Goal: Navigation & Orientation: Find specific page/section

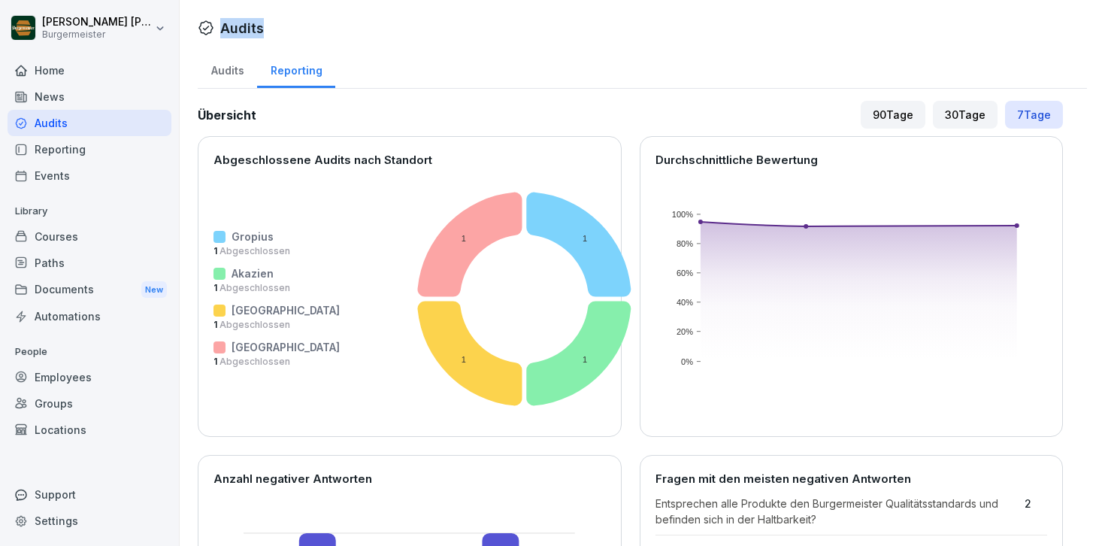
drag, startPoint x: 223, startPoint y: 26, endPoint x: 268, endPoint y: 26, distance: 45.9
click at [268, 26] on div "Audits" at bounding box center [642, 28] width 889 height 26
click at [76, 294] on div "Documents New" at bounding box center [90, 290] width 164 height 28
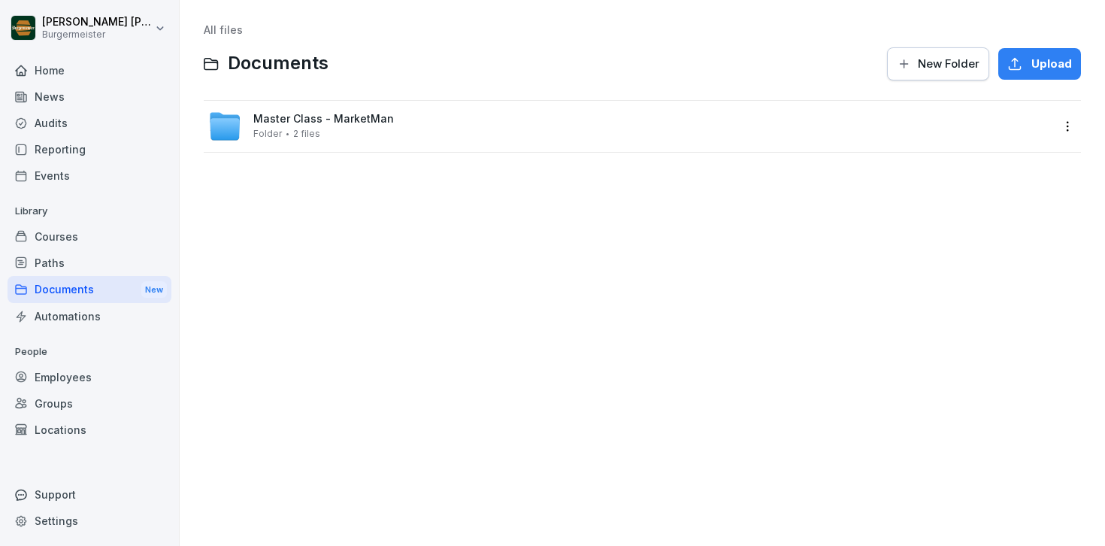
click at [70, 250] on div "Paths" at bounding box center [90, 263] width 164 height 26
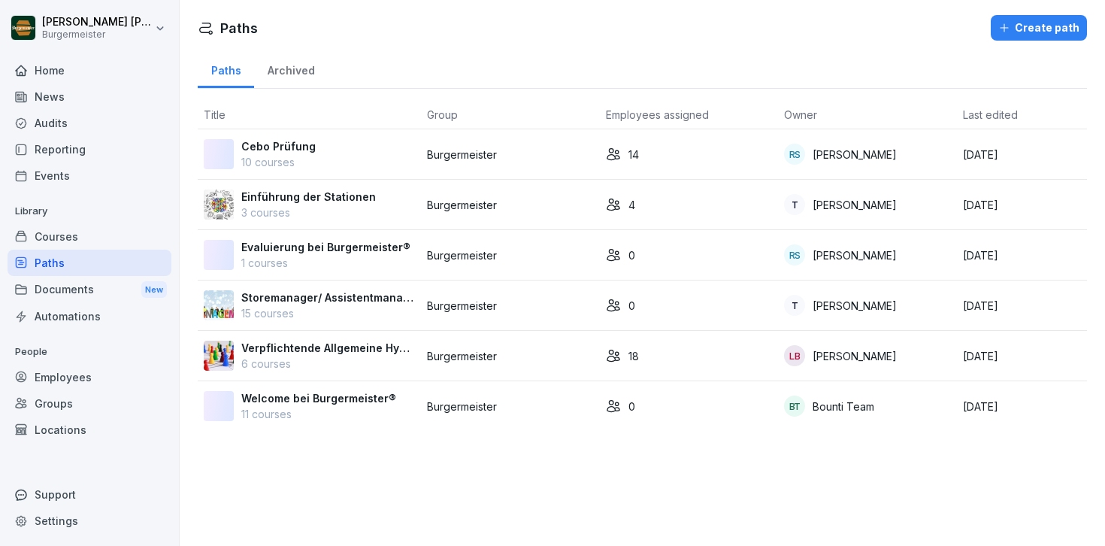
click at [74, 232] on div "Courses" at bounding box center [90, 236] width 164 height 26
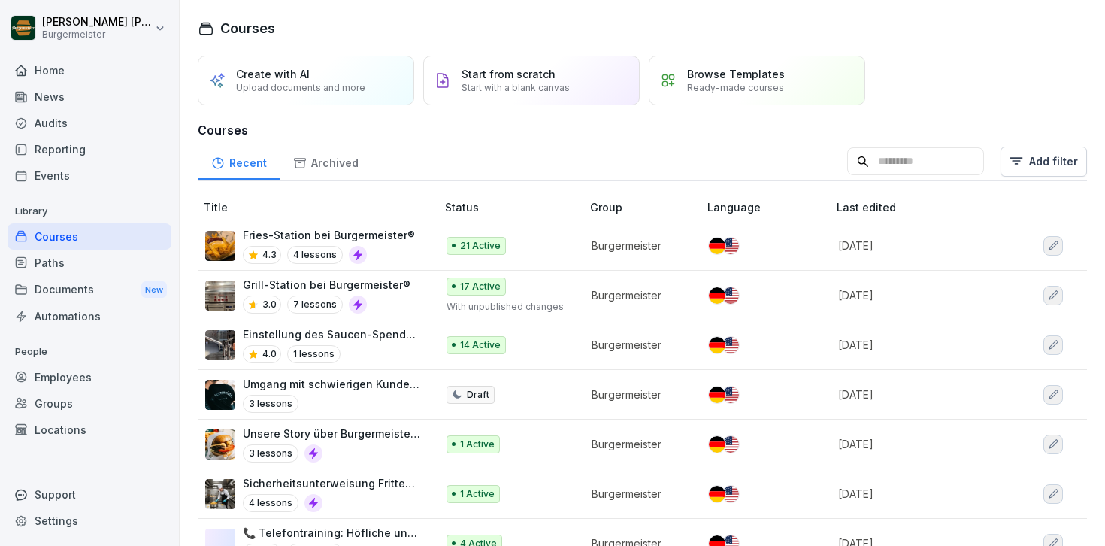
click at [72, 123] on div "Audits" at bounding box center [90, 123] width 164 height 26
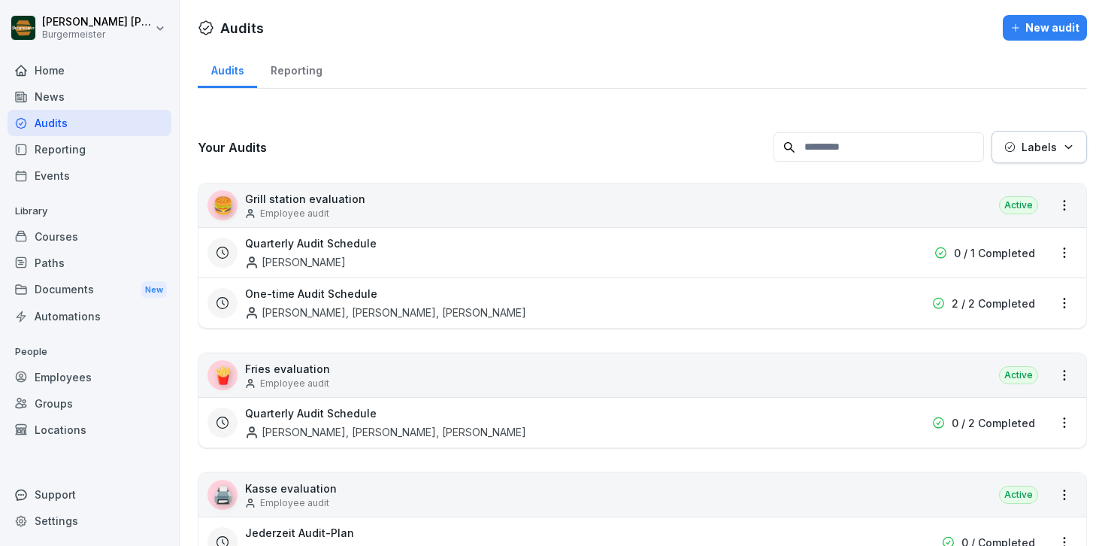
click at [296, 69] on div "Reporting" at bounding box center [296, 69] width 78 height 38
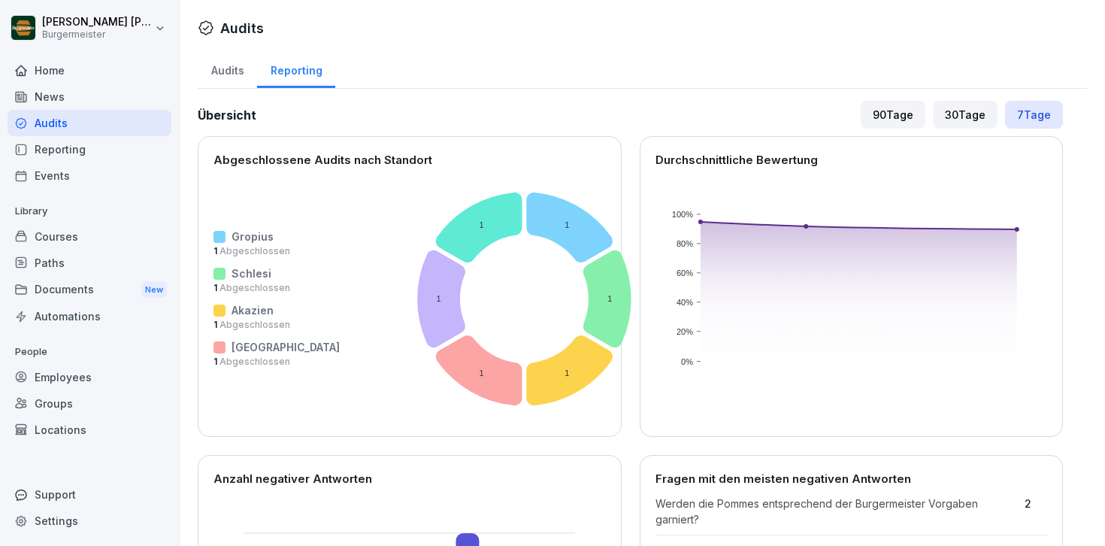
click at [237, 73] on div "Audits" at bounding box center [227, 69] width 59 height 38
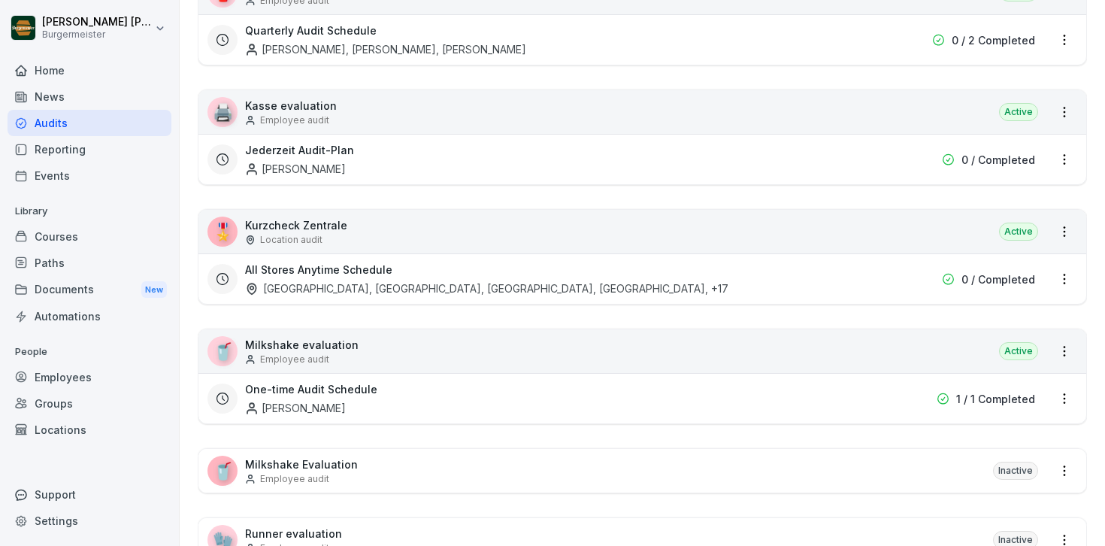
scroll to position [408, 0]
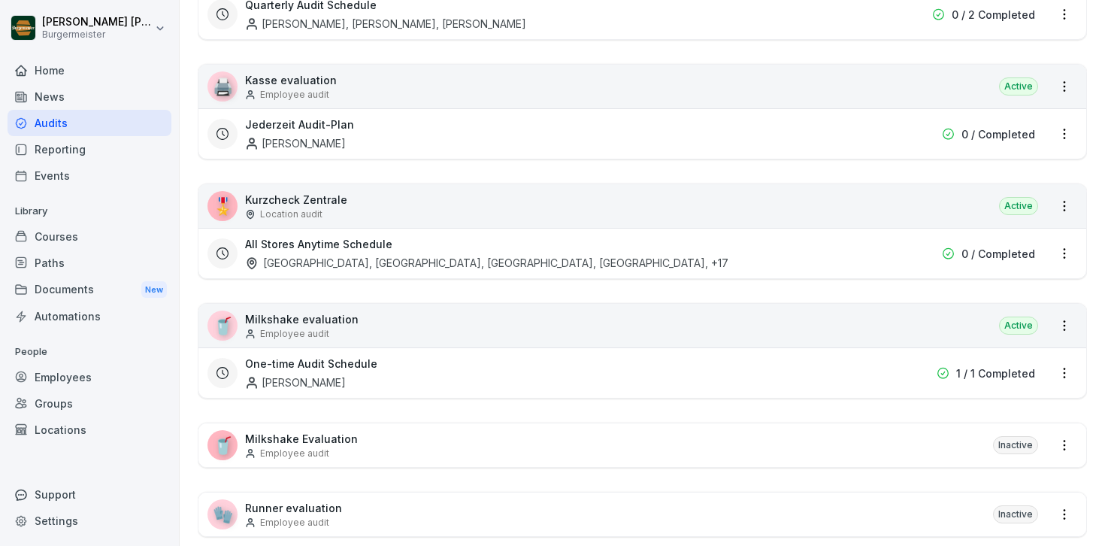
click at [474, 258] on div "[GEOGRAPHIC_DATA], [GEOGRAPHIC_DATA], [GEOGRAPHIC_DATA], [GEOGRAPHIC_DATA] , +17" at bounding box center [486, 263] width 483 height 16
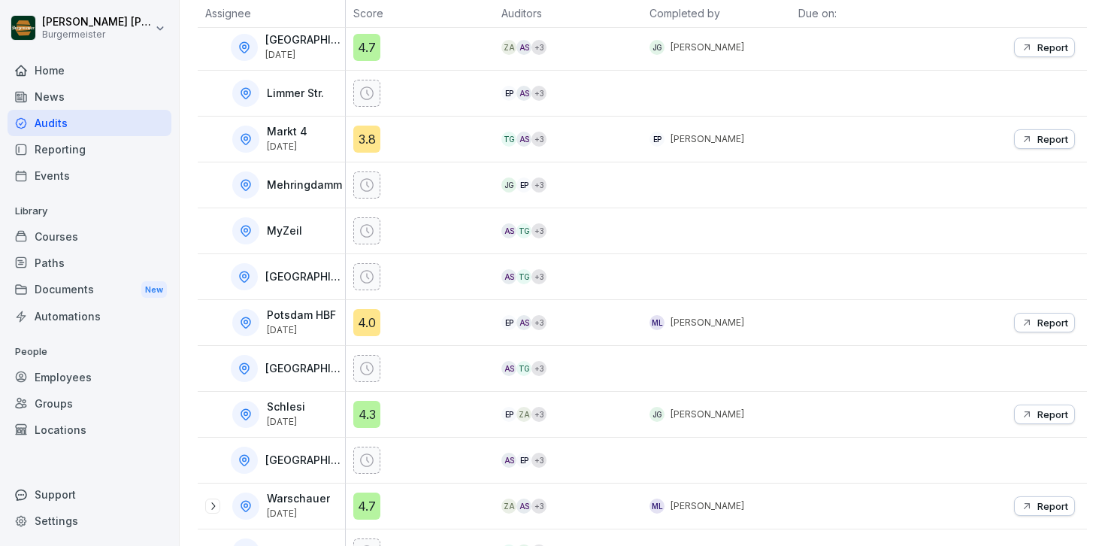
scroll to position [707, 0]
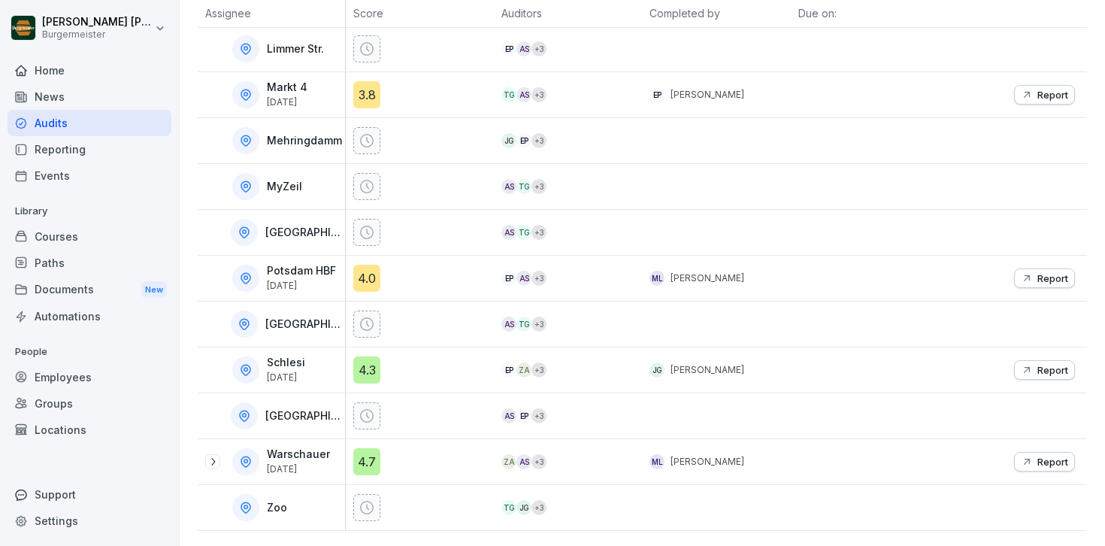
click at [295, 274] on p "Potsdam HBF" at bounding box center [301, 271] width 69 height 13
click at [357, 271] on div "4.0" at bounding box center [366, 278] width 27 height 27
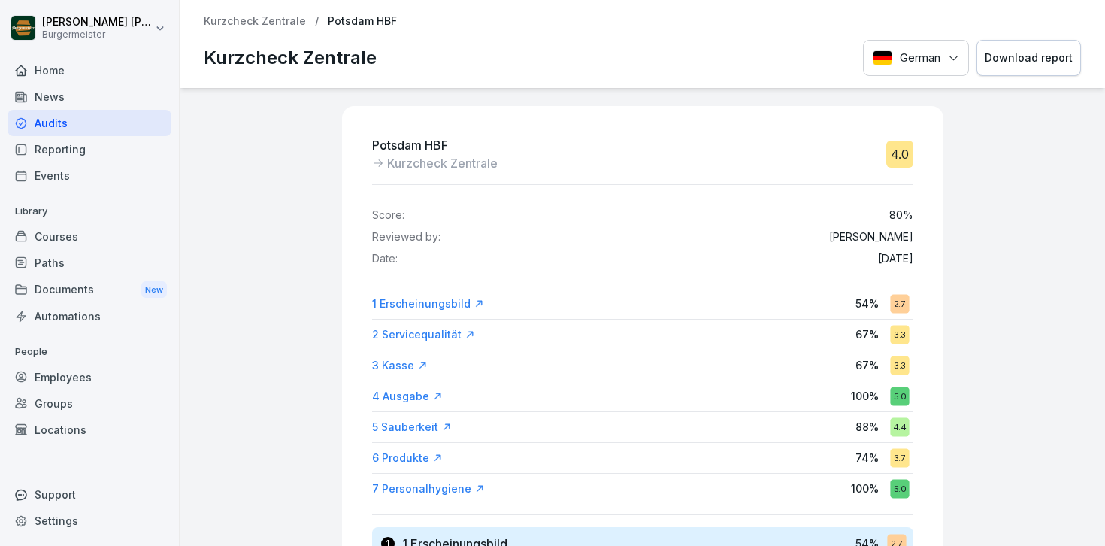
click at [236, 17] on p "Kurzcheck Zentrale" at bounding box center [255, 21] width 102 height 13
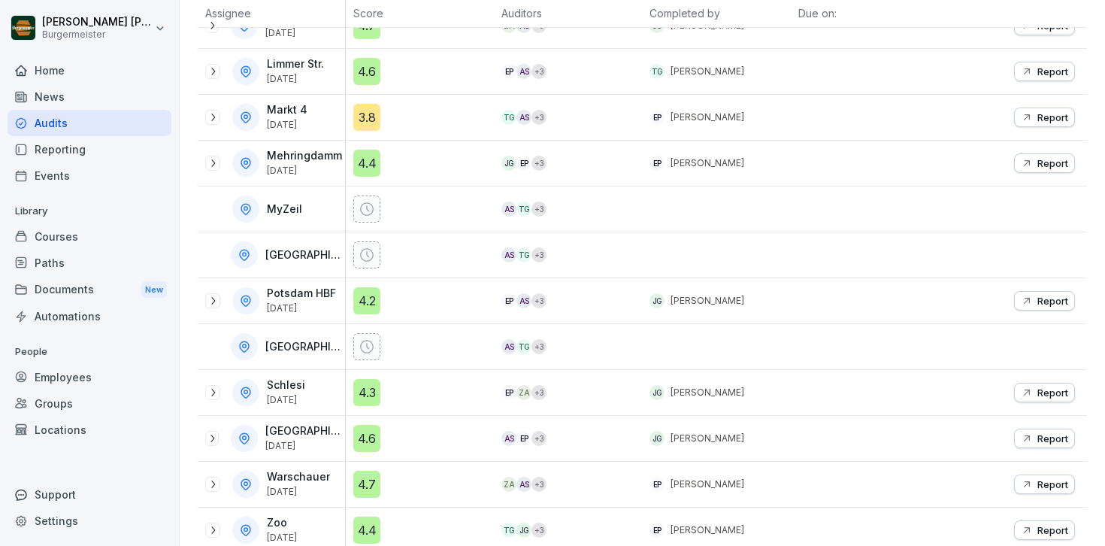
scroll to position [707, 0]
